Goal: Answer question/provide support

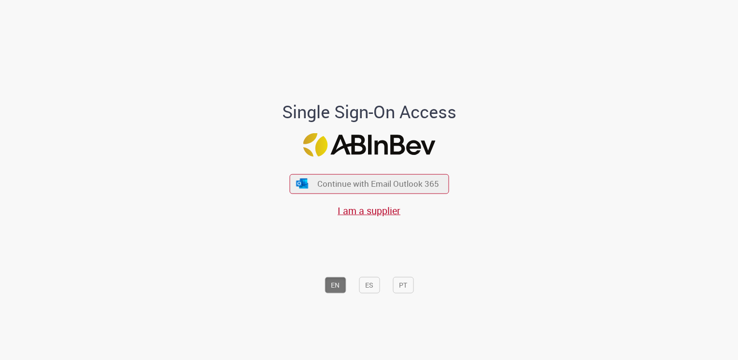
scroll to position [1, 0]
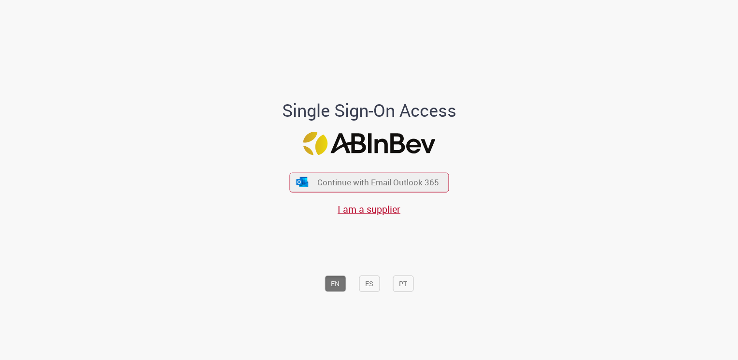
drag, startPoint x: 0, startPoint y: 0, endPoint x: 577, endPoint y: 309, distance: 654.5
drag, startPoint x: 577, startPoint y: 309, endPoint x: 415, endPoint y: 185, distance: 203.9
click at [415, 185] on span "Continue with Email Outlook 365" at bounding box center [378, 182] width 124 height 11
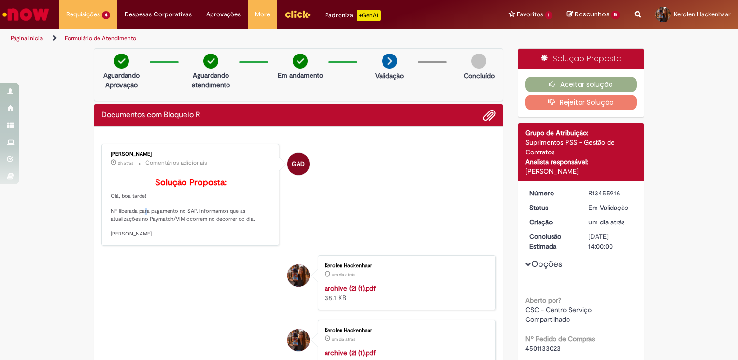
drag, startPoint x: 136, startPoint y: 228, endPoint x: 164, endPoint y: 231, distance: 28.7
click at [162, 231] on p "Solução Proposta: Olá, boa tarde! NF liberada para pagamento no SAP. Informamos…" at bounding box center [191, 208] width 161 height 60
drag, startPoint x: 164, startPoint y: 231, endPoint x: 179, endPoint y: 246, distance: 21.2
click at [178, 238] on p "Solução Proposta: Olá, boa tarde! NF liberada para pagamento no SAP. Informamos…" at bounding box center [191, 208] width 161 height 60
click at [556, 84] on icon "button" at bounding box center [555, 84] width 12 height 7
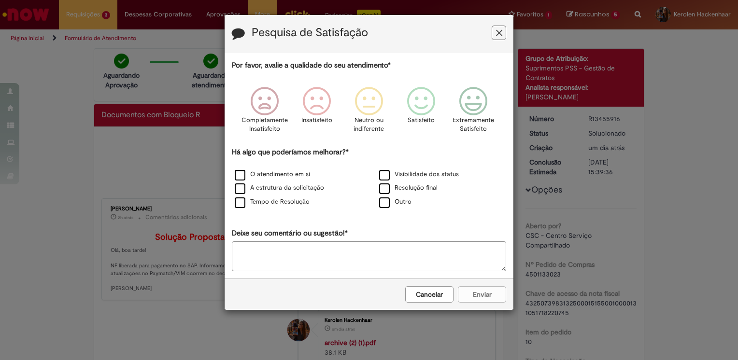
click at [499, 36] on icon "Feedback" at bounding box center [499, 33] width 6 height 10
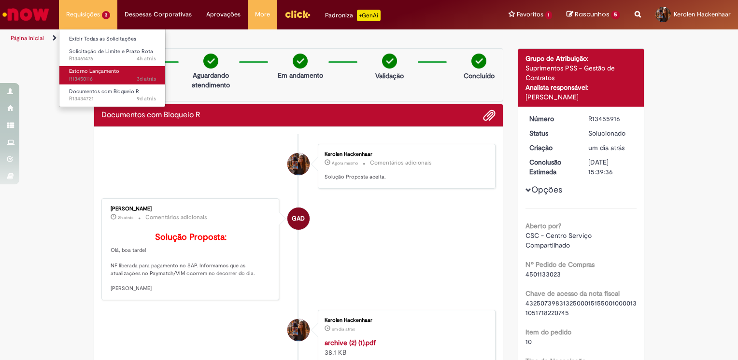
click at [107, 72] on span "Estorno Lançamento" at bounding box center [94, 71] width 50 height 7
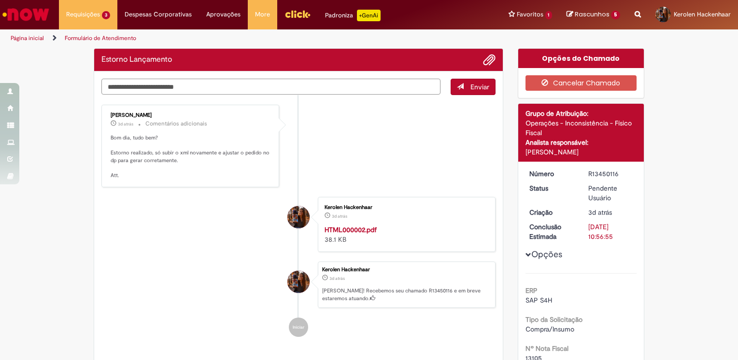
click at [182, 89] on textarea "Digite sua mensagem aqui..." at bounding box center [270, 87] width 339 height 16
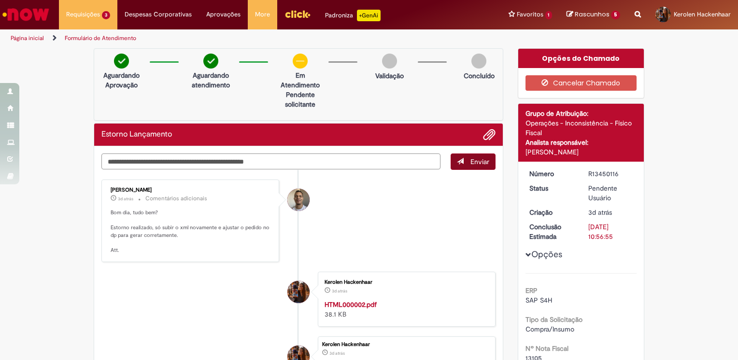
type textarea "**********"
click at [476, 161] on span "Enviar" at bounding box center [480, 161] width 19 height 9
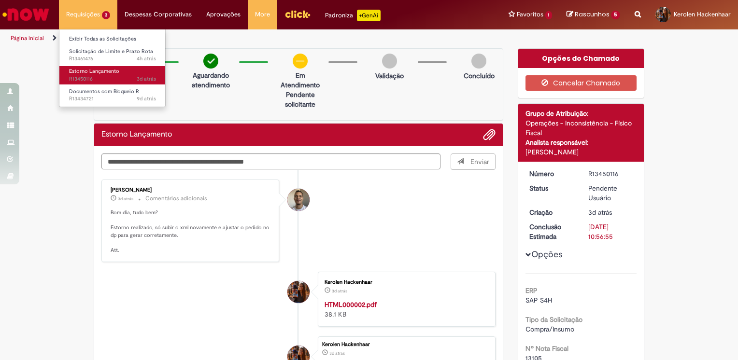
click at [114, 76] on span "3d atrás 3 dias atrás R13450116" at bounding box center [112, 79] width 87 height 8
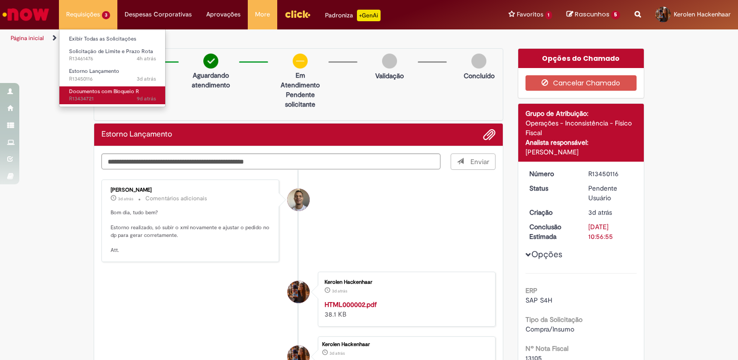
click at [123, 90] on span "Documentos com Bloqueio R" at bounding box center [104, 91] width 70 height 7
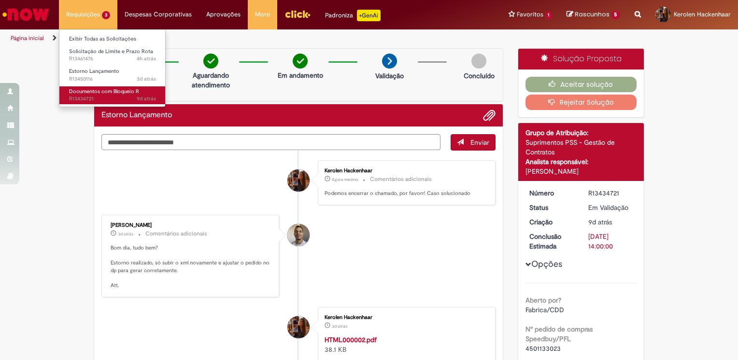
click at [117, 89] on span "Documentos com Bloqueio R" at bounding box center [104, 91] width 70 height 7
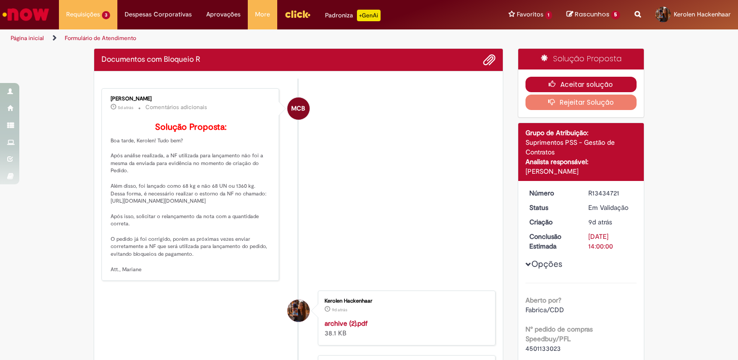
click at [557, 81] on button "Aceitar solução" at bounding box center [582, 84] width 112 height 15
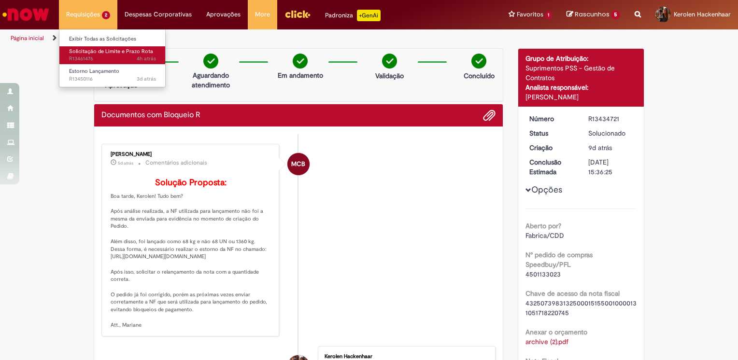
click at [102, 59] on span "4h atrás 4 horas atrás R13461476" at bounding box center [112, 59] width 87 height 8
